Goal: Obtain resource: Download file/media

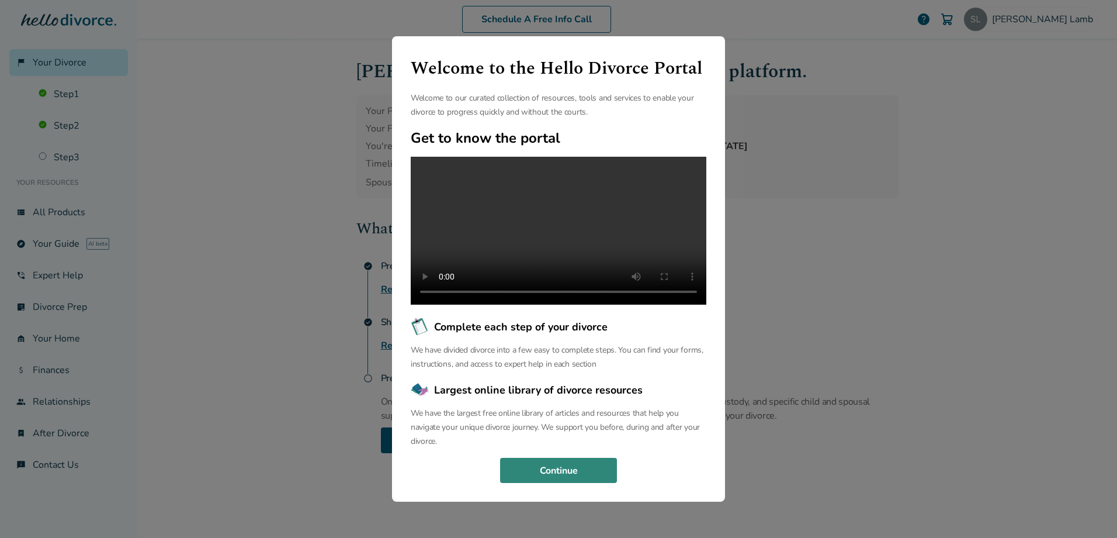
click at [543, 476] on button "Continue" at bounding box center [558, 470] width 117 height 26
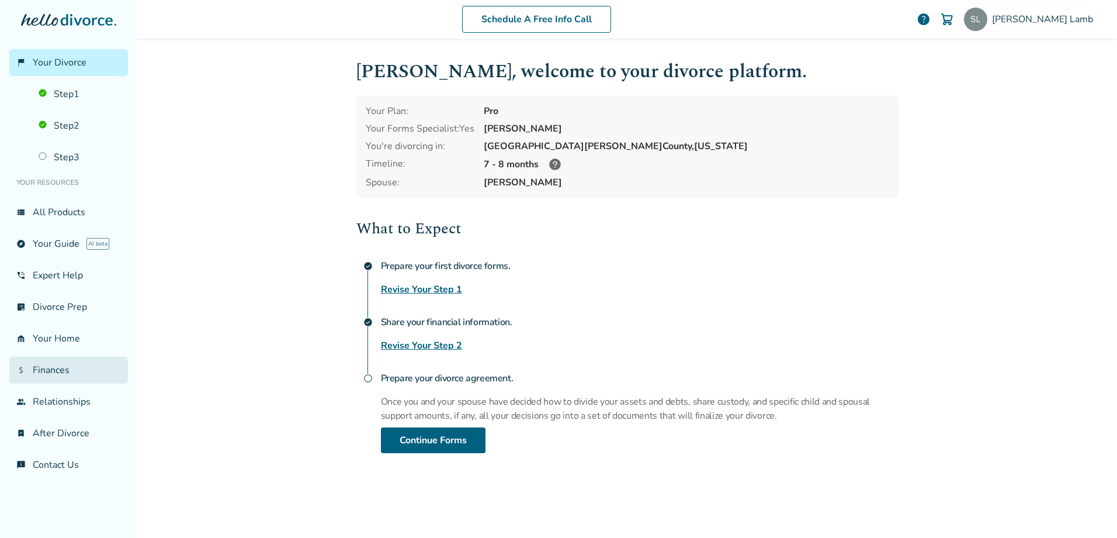
click at [63, 369] on link "attach_money Finances" at bounding box center [68, 369] width 119 height 27
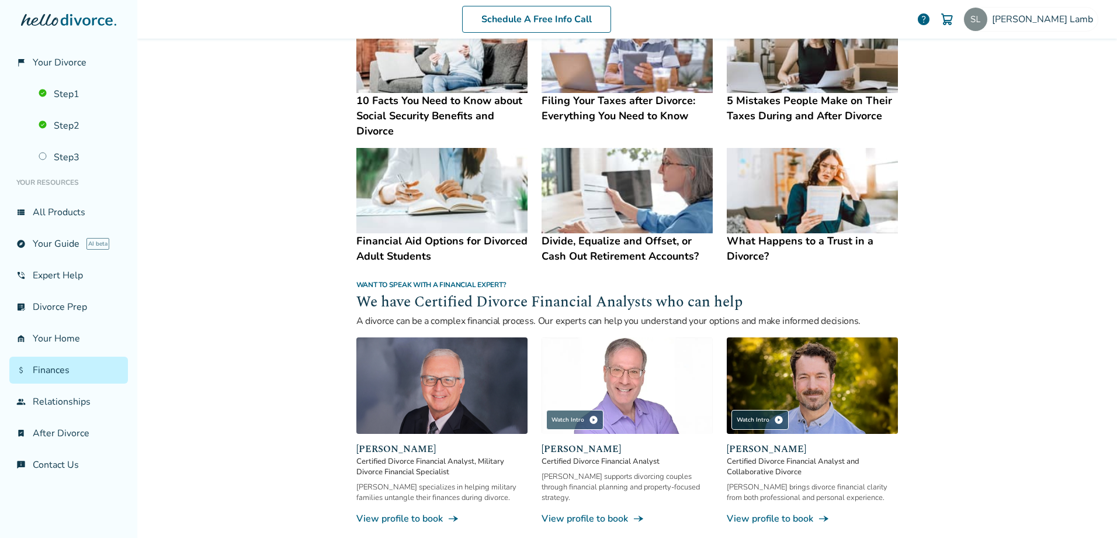
scroll to position [560, 0]
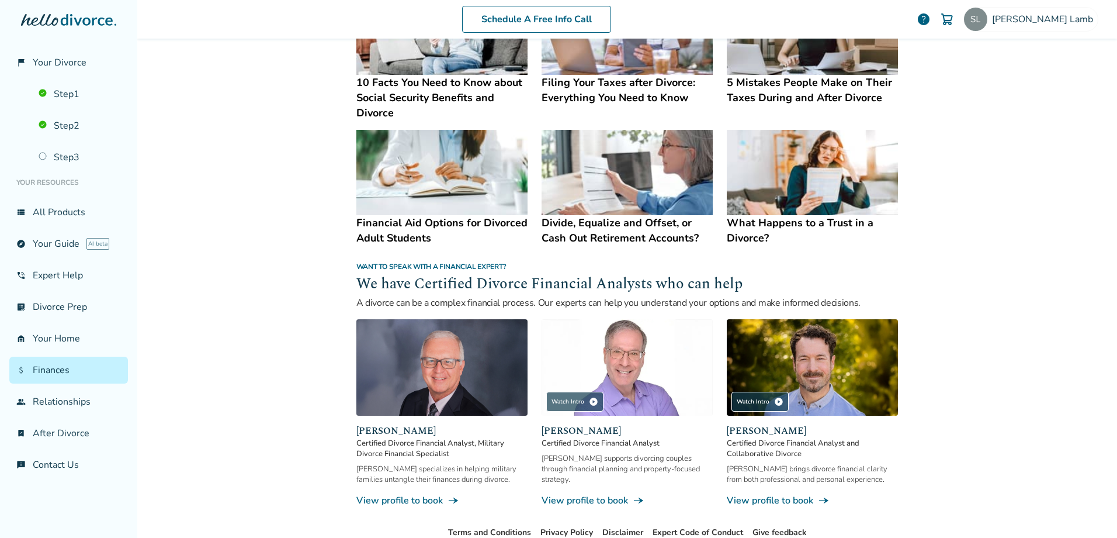
click at [757, 220] on h4 "What Happens to a Trust in a Divorce?" at bounding box center [812, 230] width 171 height 30
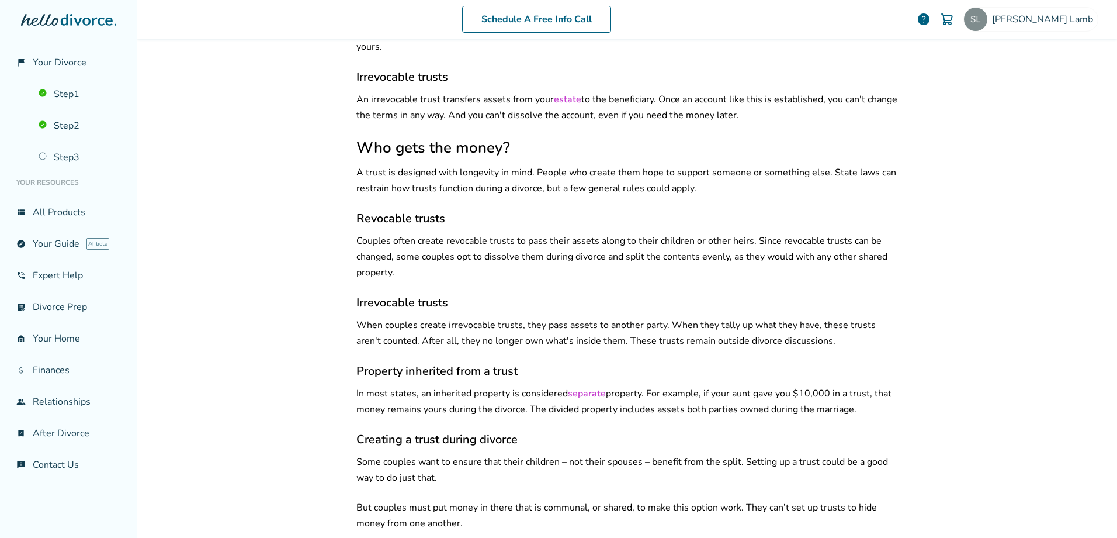
scroll to position [546, 0]
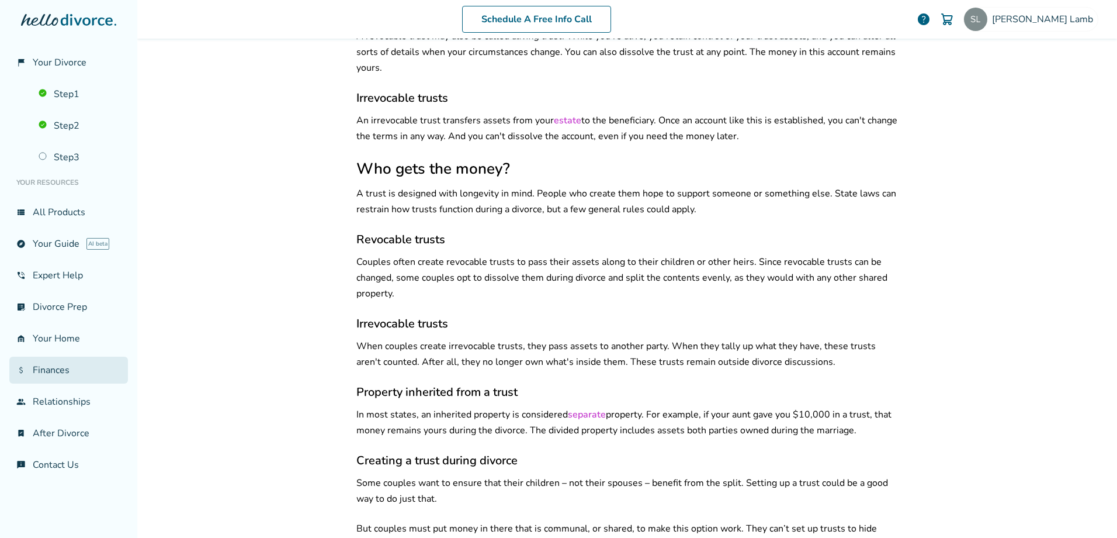
click at [57, 370] on link "attach_money Finances" at bounding box center [68, 369] width 119 height 27
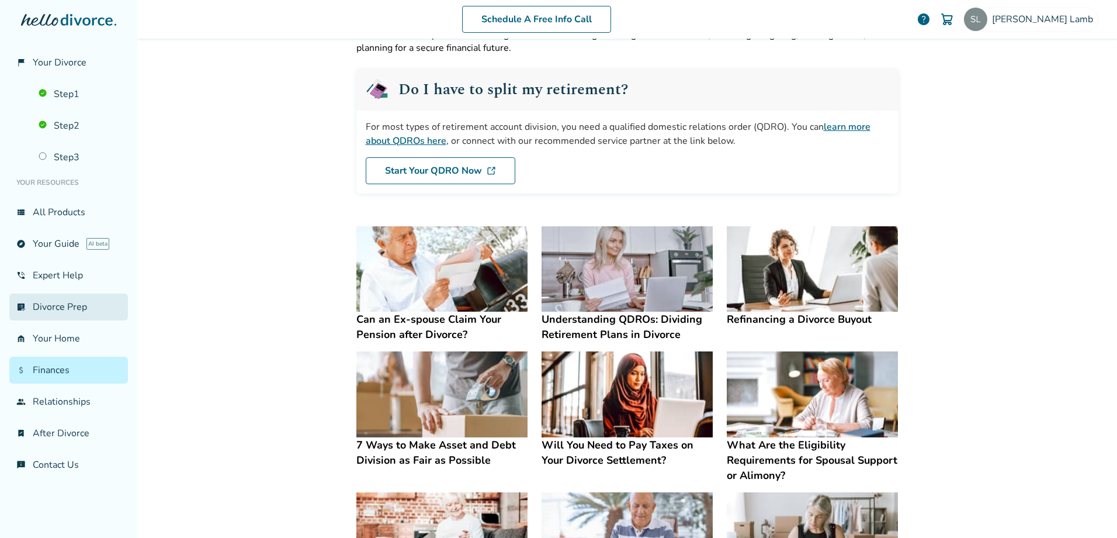
click at [44, 301] on link "list_alt_check Divorce Prep" at bounding box center [68, 306] width 119 height 27
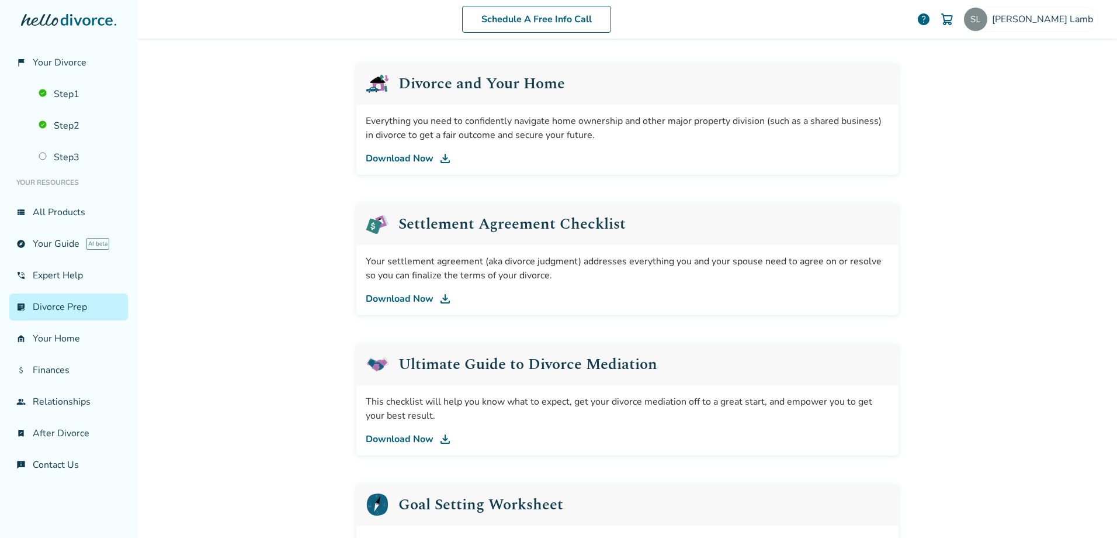
scroll to position [460, 0]
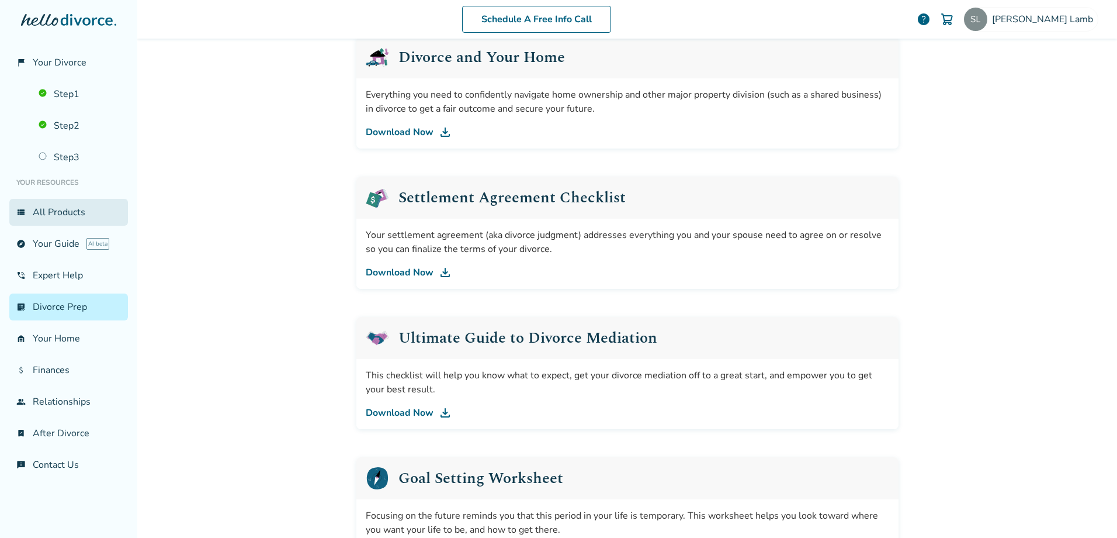
click at [47, 213] on link "view_list All Products" at bounding box center [68, 212] width 119 height 27
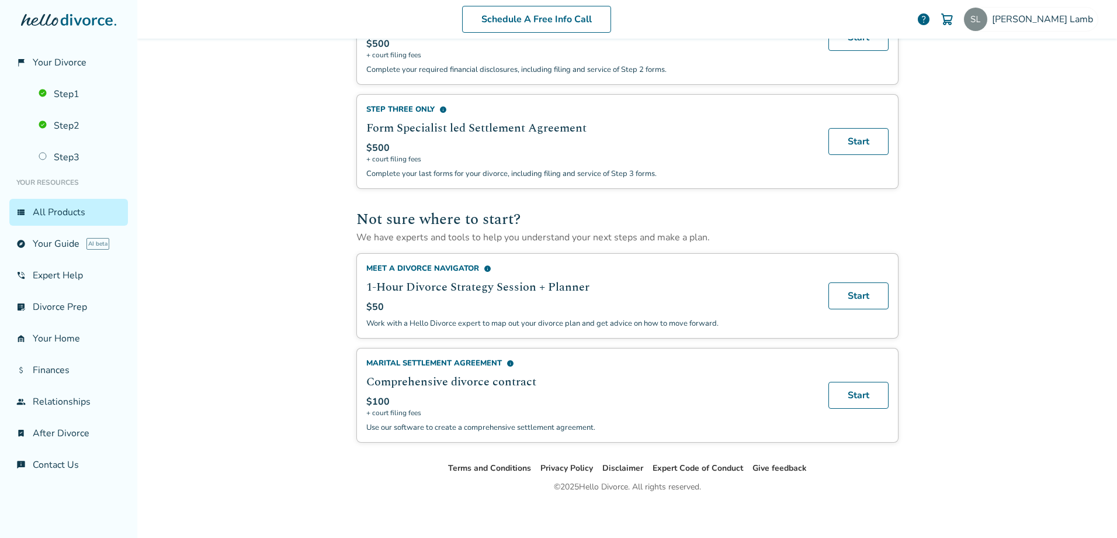
scroll to position [632, 0]
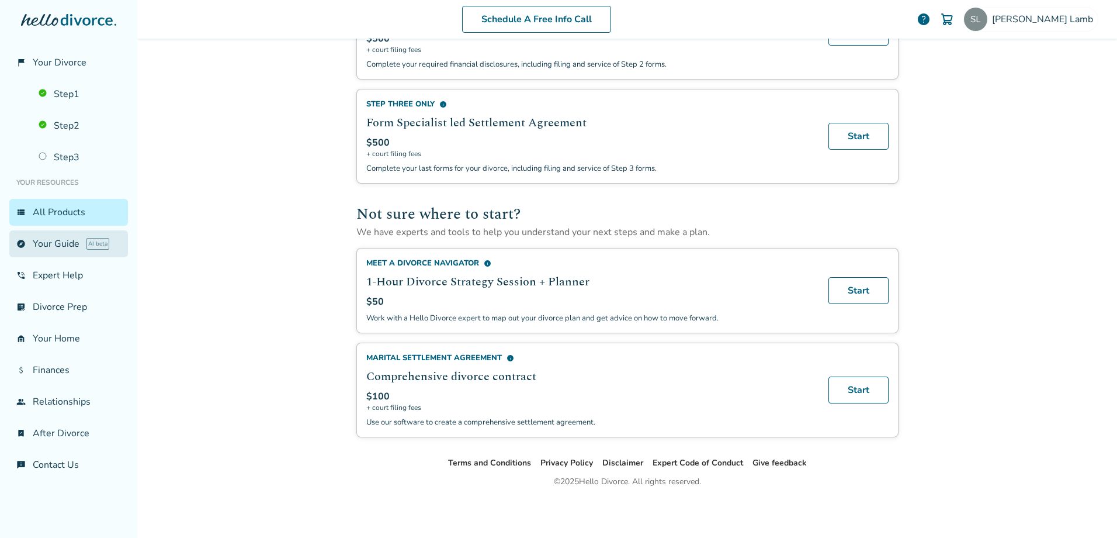
click at [62, 241] on link "explore Your Guide AI beta" at bounding box center [68, 243] width 119 height 27
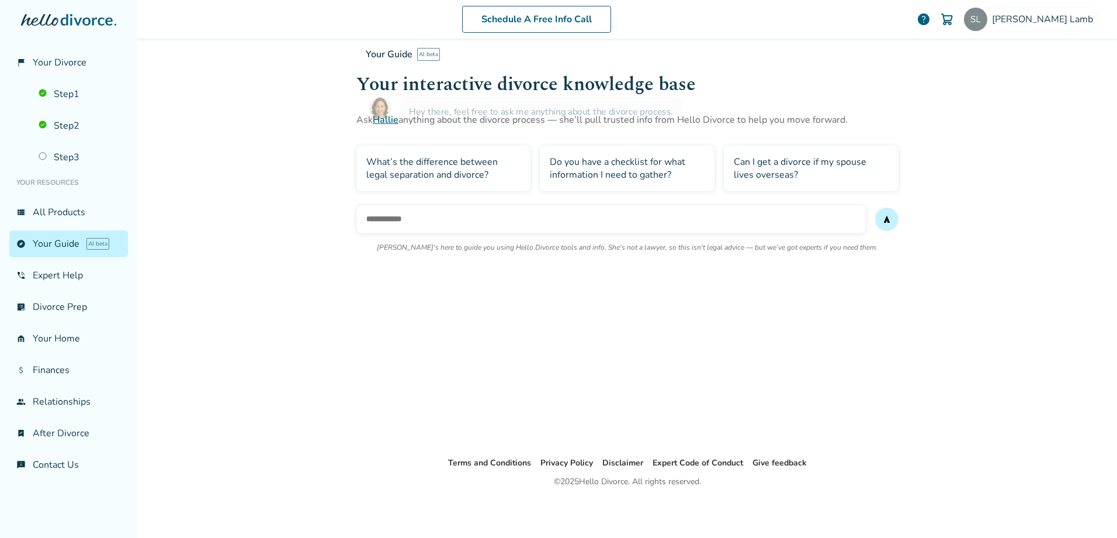
scroll to position [57, 0]
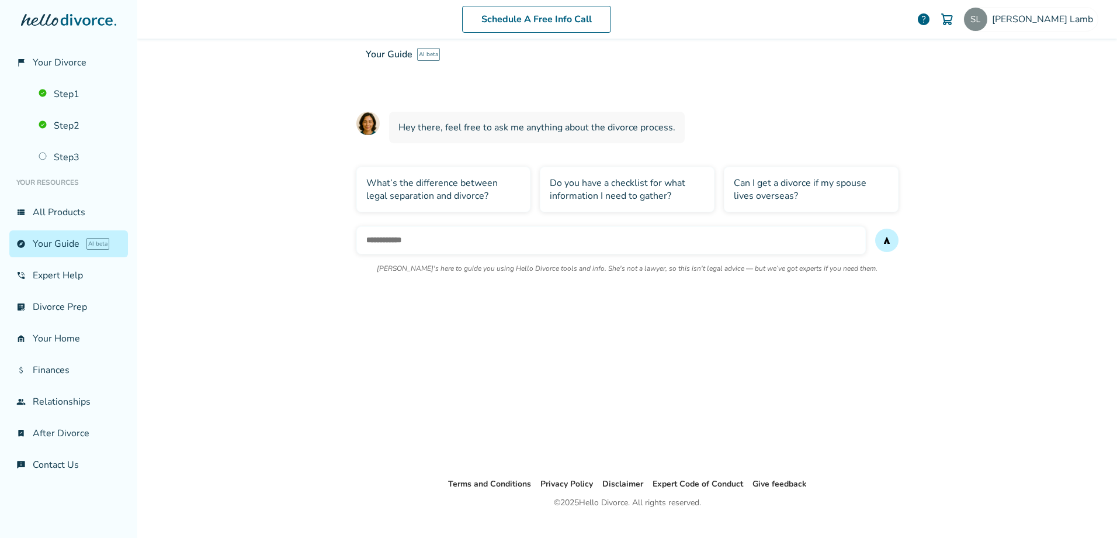
click at [452, 241] on input "text" at bounding box center [610, 240] width 509 height 28
type input "**********"
click at [875, 228] on button "send" at bounding box center [886, 239] width 23 height 23
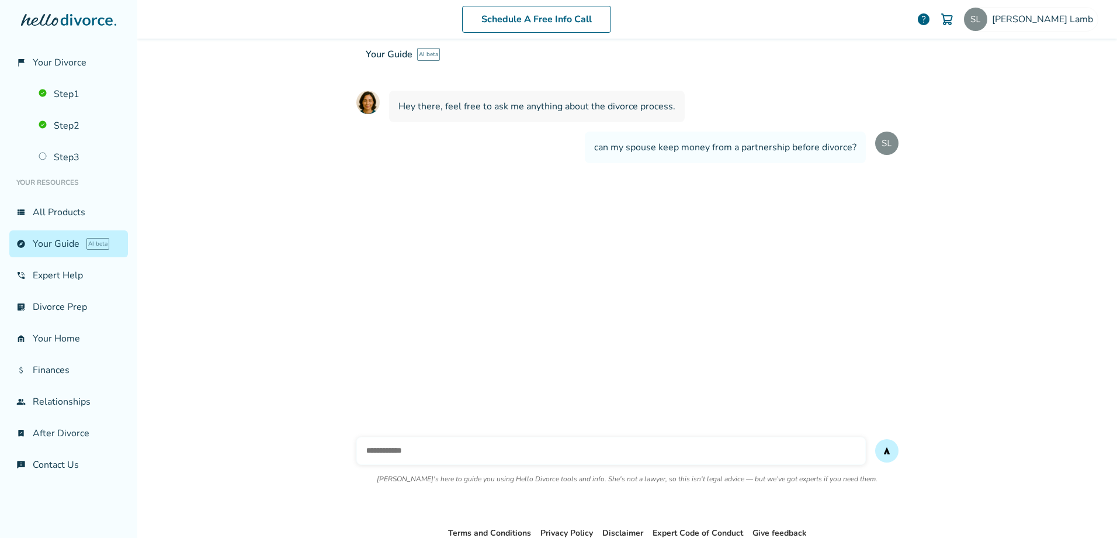
scroll to position [148, 0]
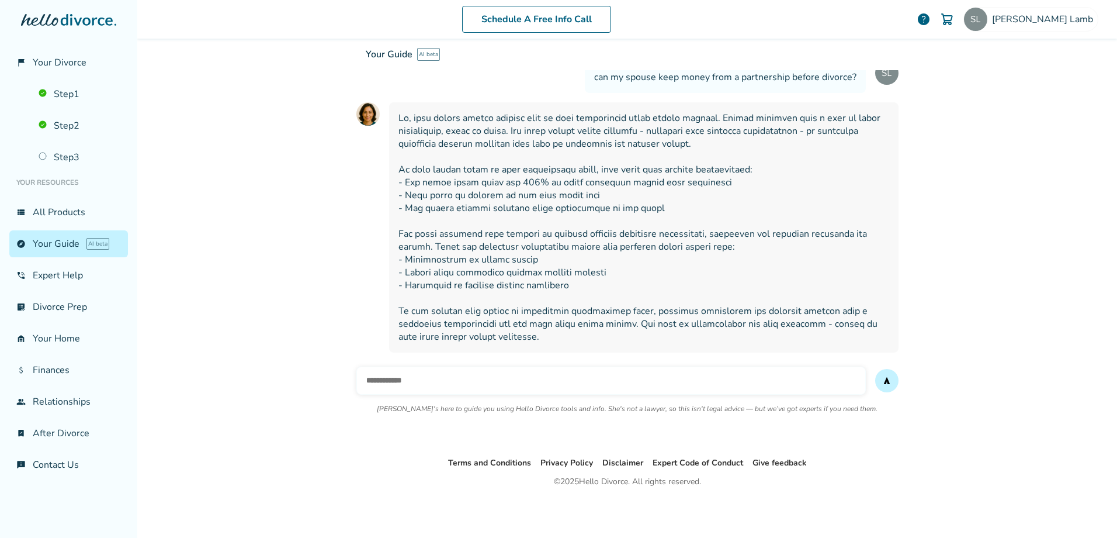
drag, startPoint x: 709, startPoint y: 182, endPoint x: 711, endPoint y: 189, distance: 7.2
drag, startPoint x: 711, startPoint y: 189, endPoint x: 1038, endPoint y: 18, distance: 368.7
click at [1038, 18] on span "[PERSON_NAME]" at bounding box center [1045, 19] width 106 height 13
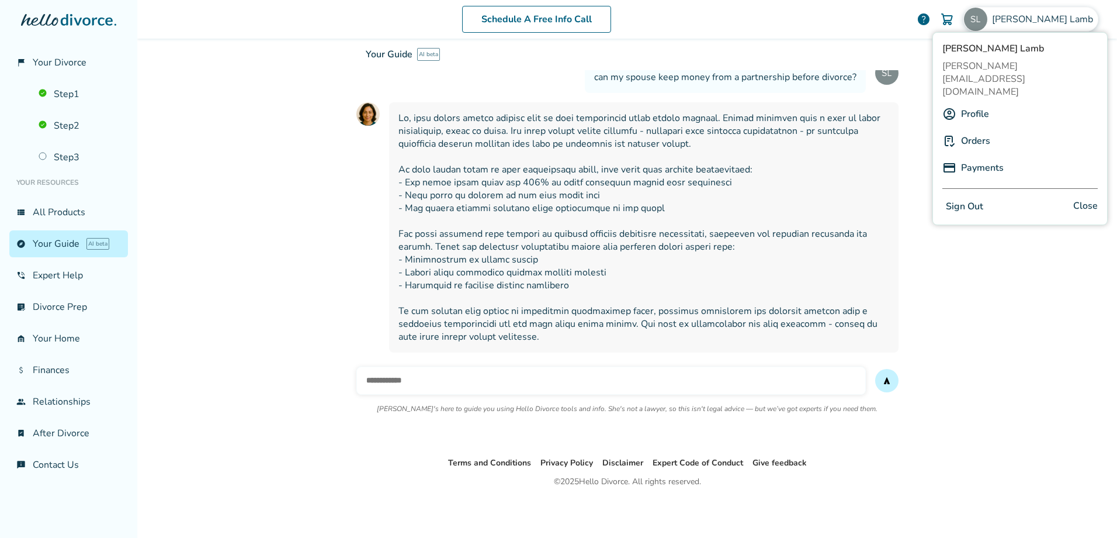
click at [966, 103] on link "Profile" at bounding box center [975, 114] width 28 height 22
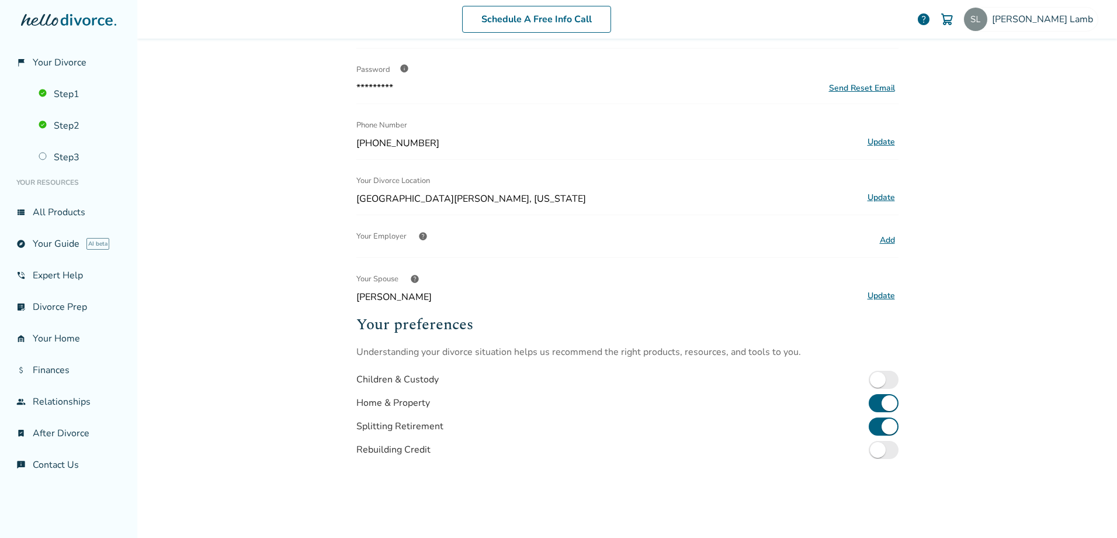
scroll to position [57, 0]
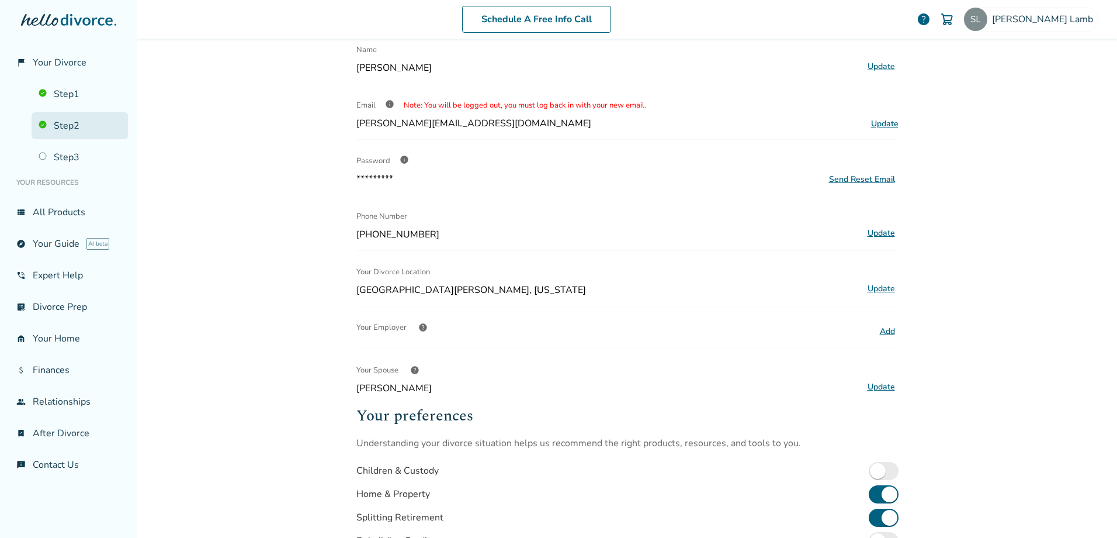
click at [59, 124] on link "Step 2" at bounding box center [80, 125] width 96 height 27
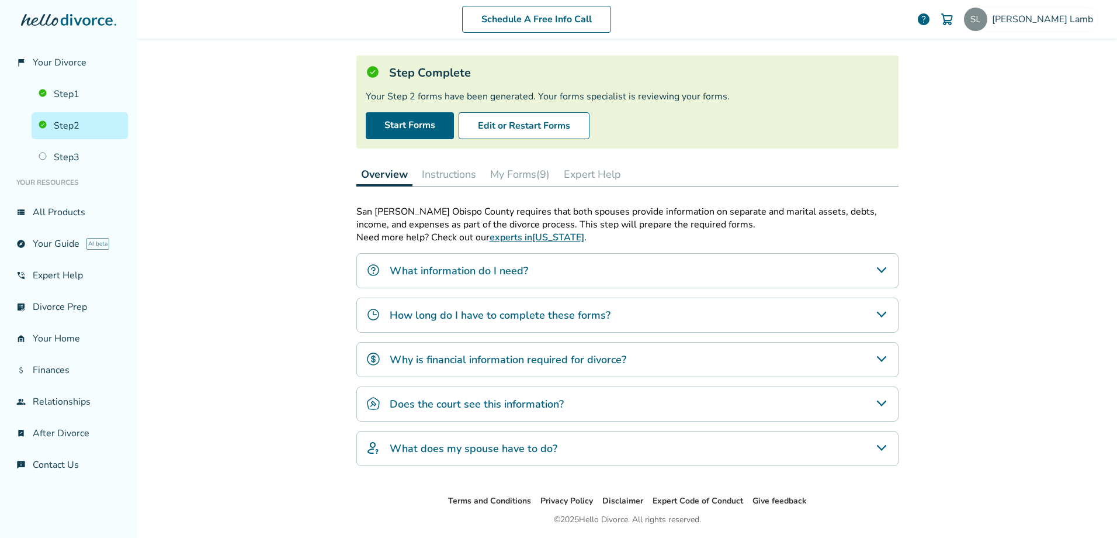
click at [509, 177] on button "My Forms (9)" at bounding box center [520, 173] width 69 height 23
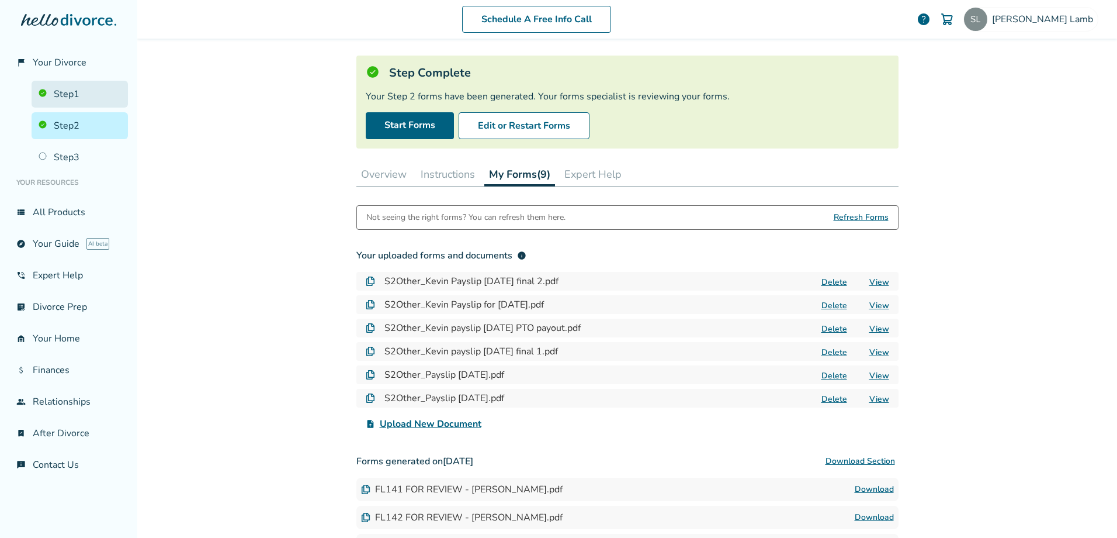
click at [55, 92] on link "Step 1" at bounding box center [80, 94] width 96 height 27
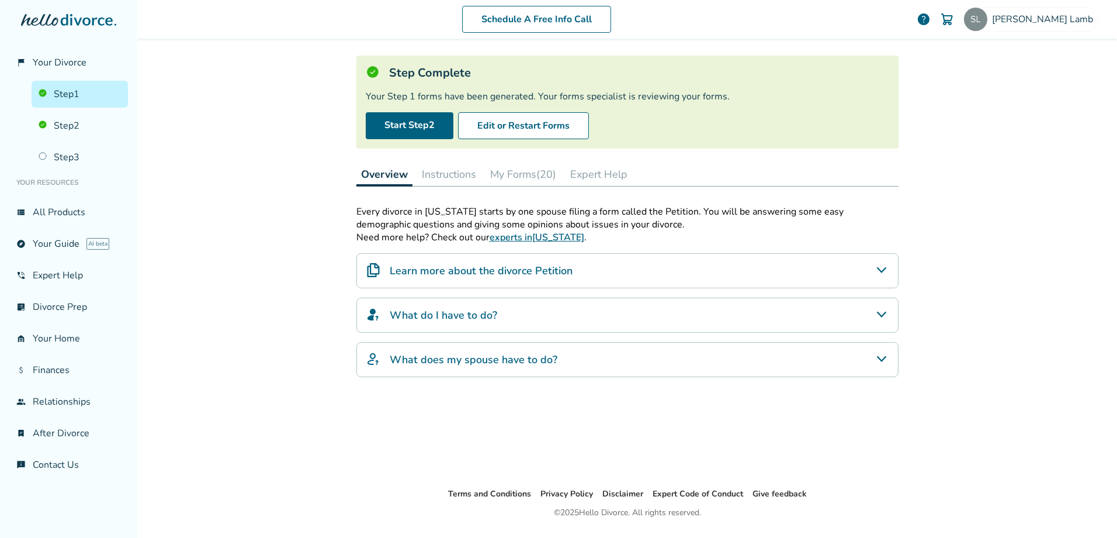
click at [516, 173] on button "My Forms (20)" at bounding box center [523, 173] width 75 height 23
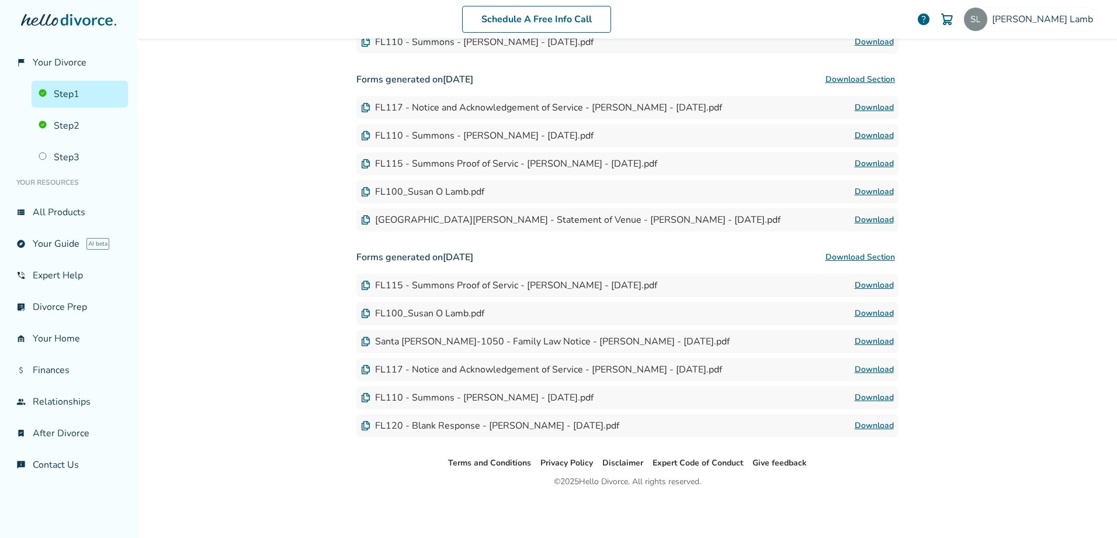
scroll to position [235, 0]
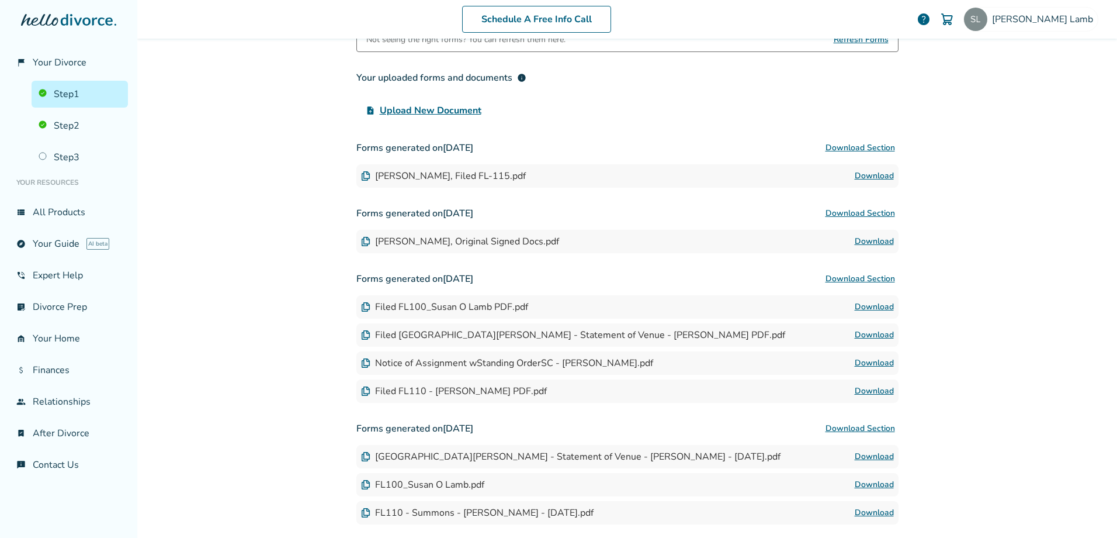
click at [859, 240] on link "Download" at bounding box center [874, 241] width 39 height 14
click at [861, 309] on link "Download" at bounding box center [874, 307] width 39 height 14
click at [865, 360] on link "Download" at bounding box center [874, 363] width 39 height 14
click at [877, 389] on link "Download" at bounding box center [874, 391] width 39 height 14
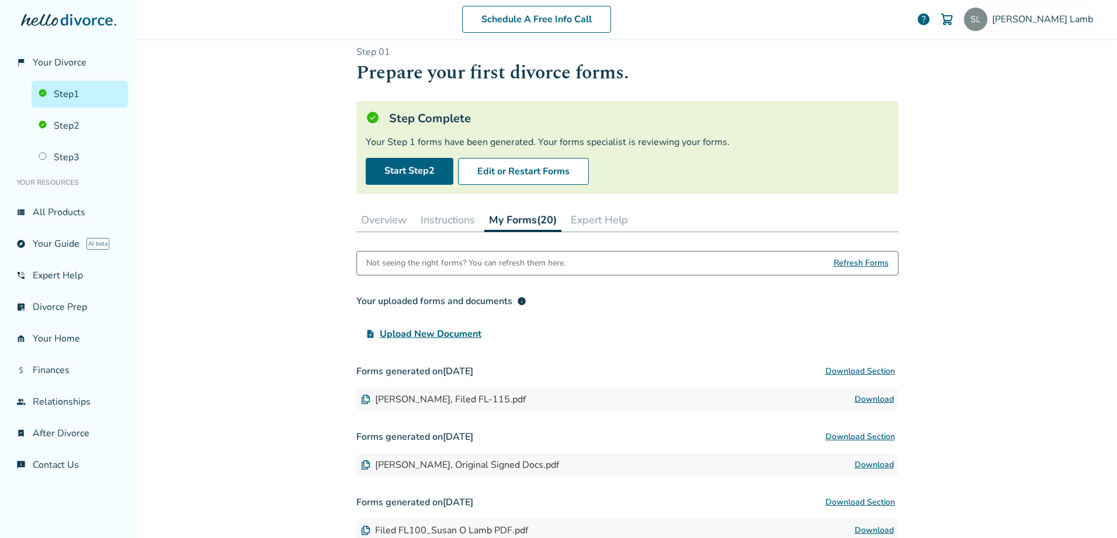
scroll to position [0, 0]
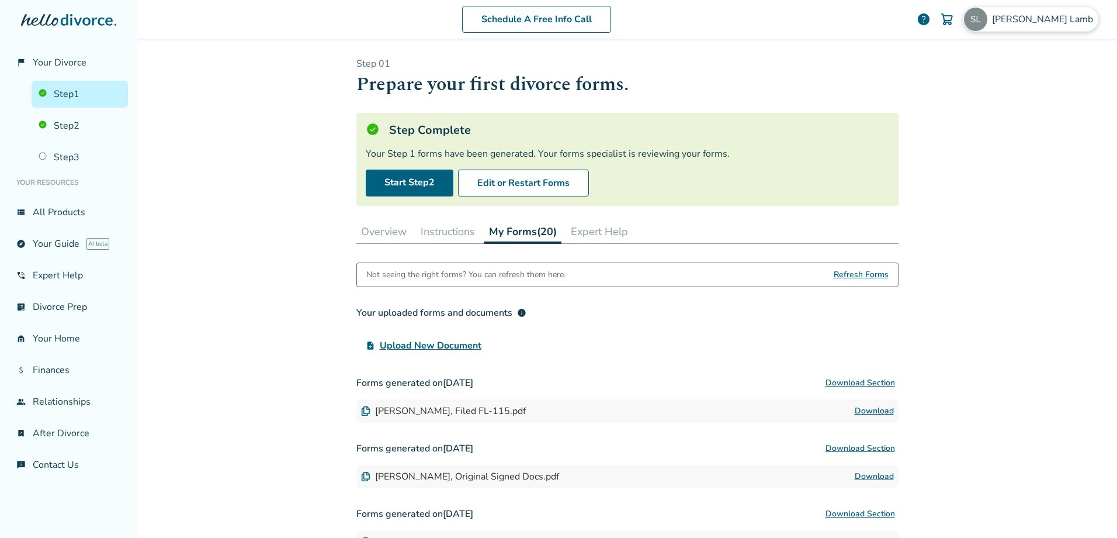
click at [1050, 20] on span "[PERSON_NAME]" at bounding box center [1045, 19] width 106 height 13
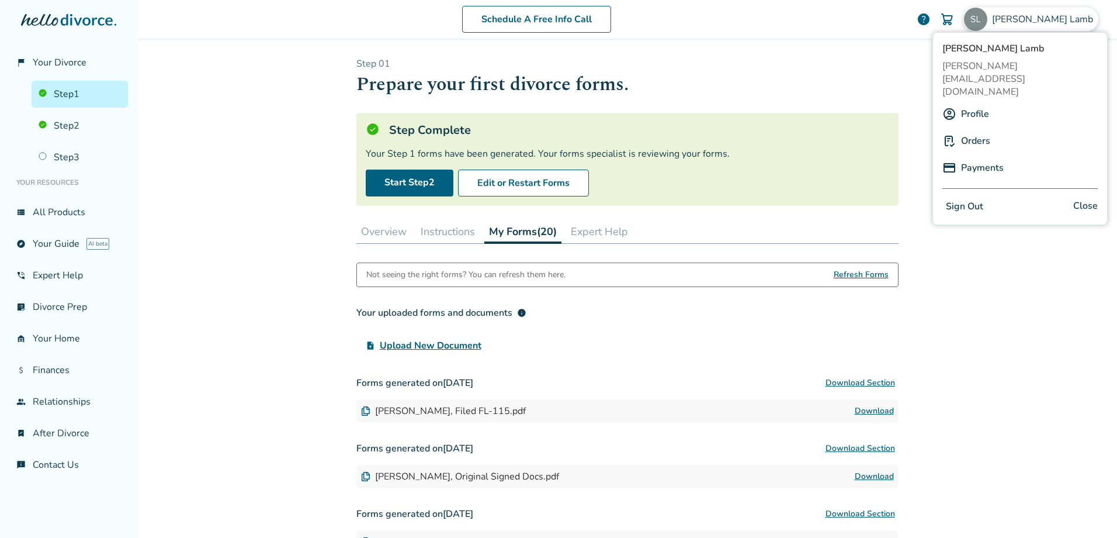
click at [961, 198] on button "Sign Out" at bounding box center [964, 206] width 44 height 17
